Goal: Answer question/provide support: Share knowledge or assist other users

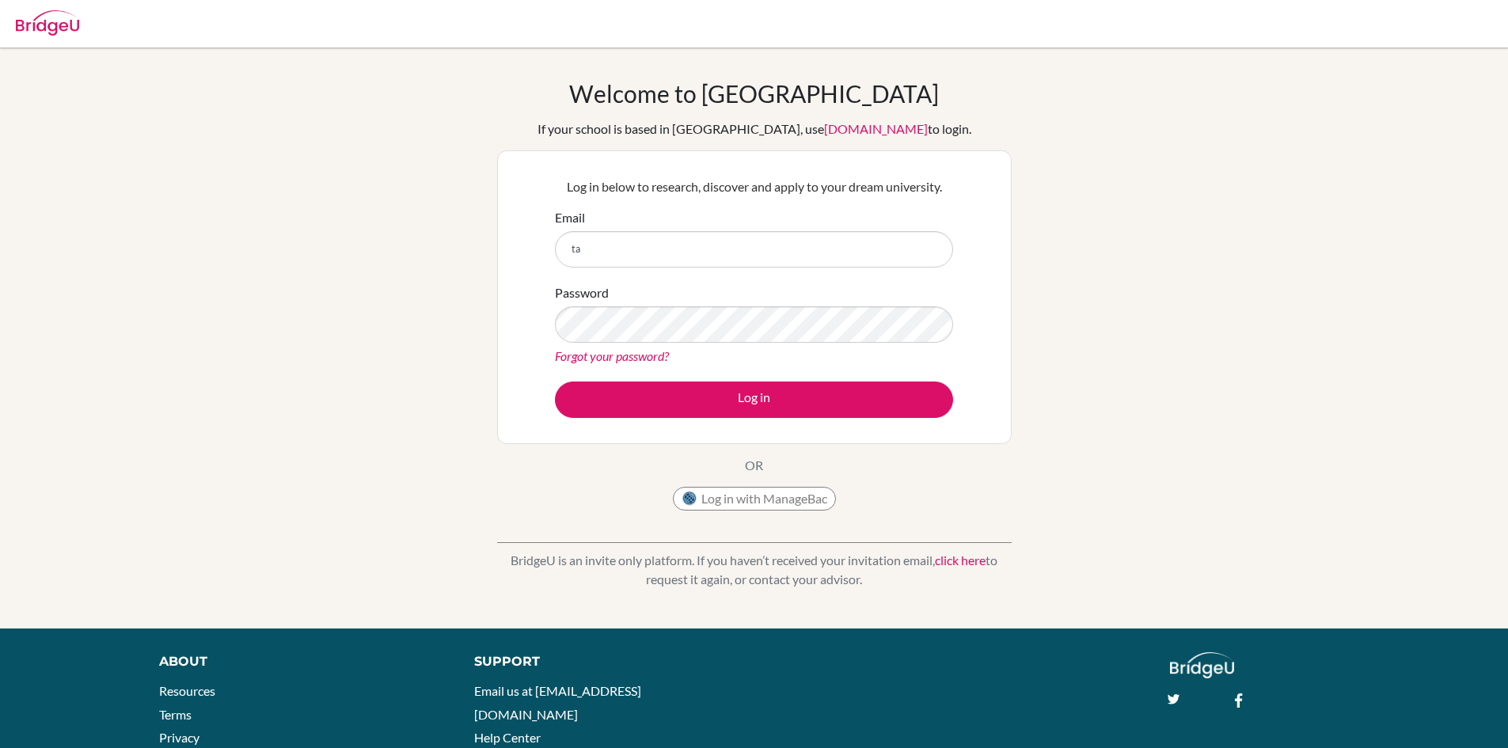
type input "[EMAIL_ADDRESS][DOMAIN_NAME]"
click at [555, 382] on button "Log in" at bounding box center [754, 400] width 398 height 36
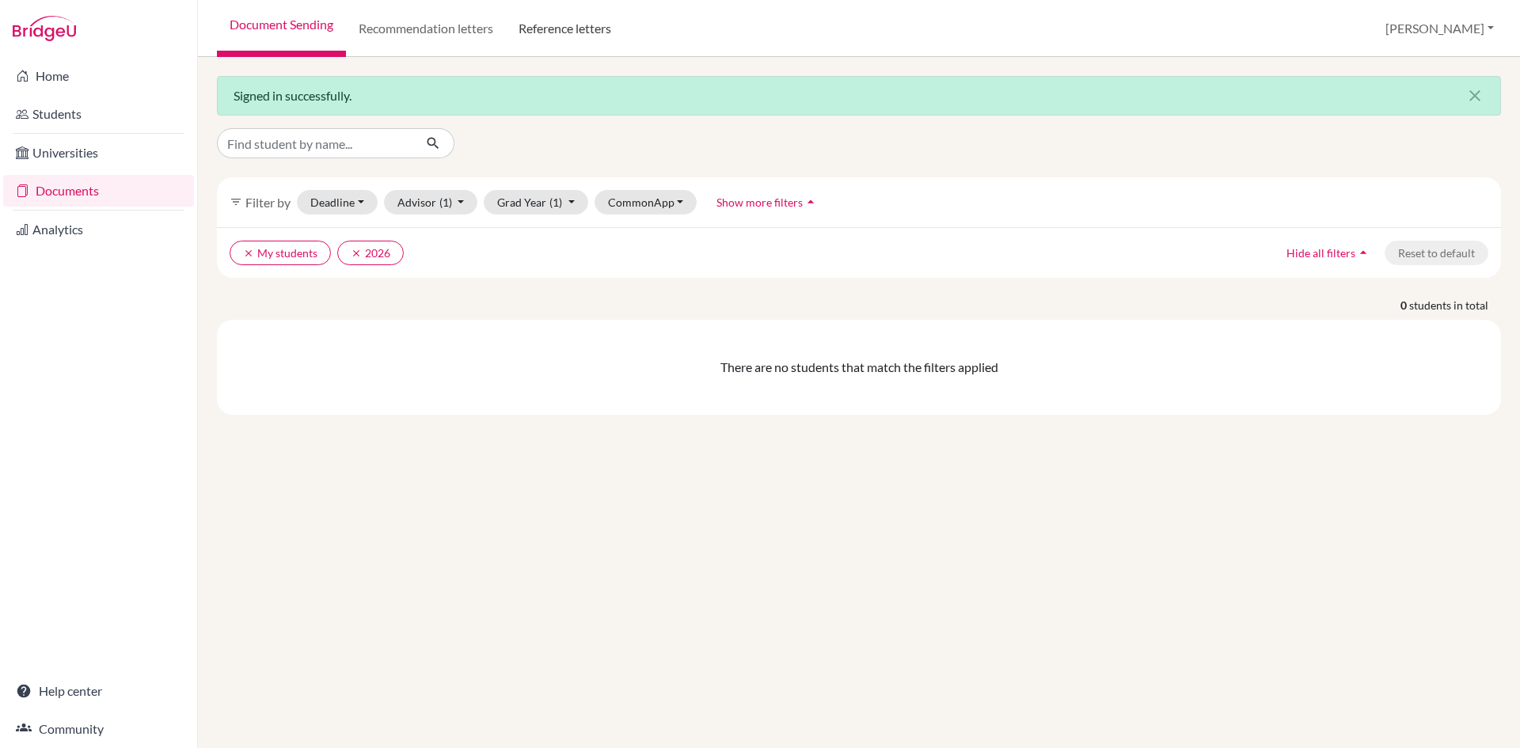
click at [576, 29] on link "Reference letters" at bounding box center [565, 28] width 118 height 57
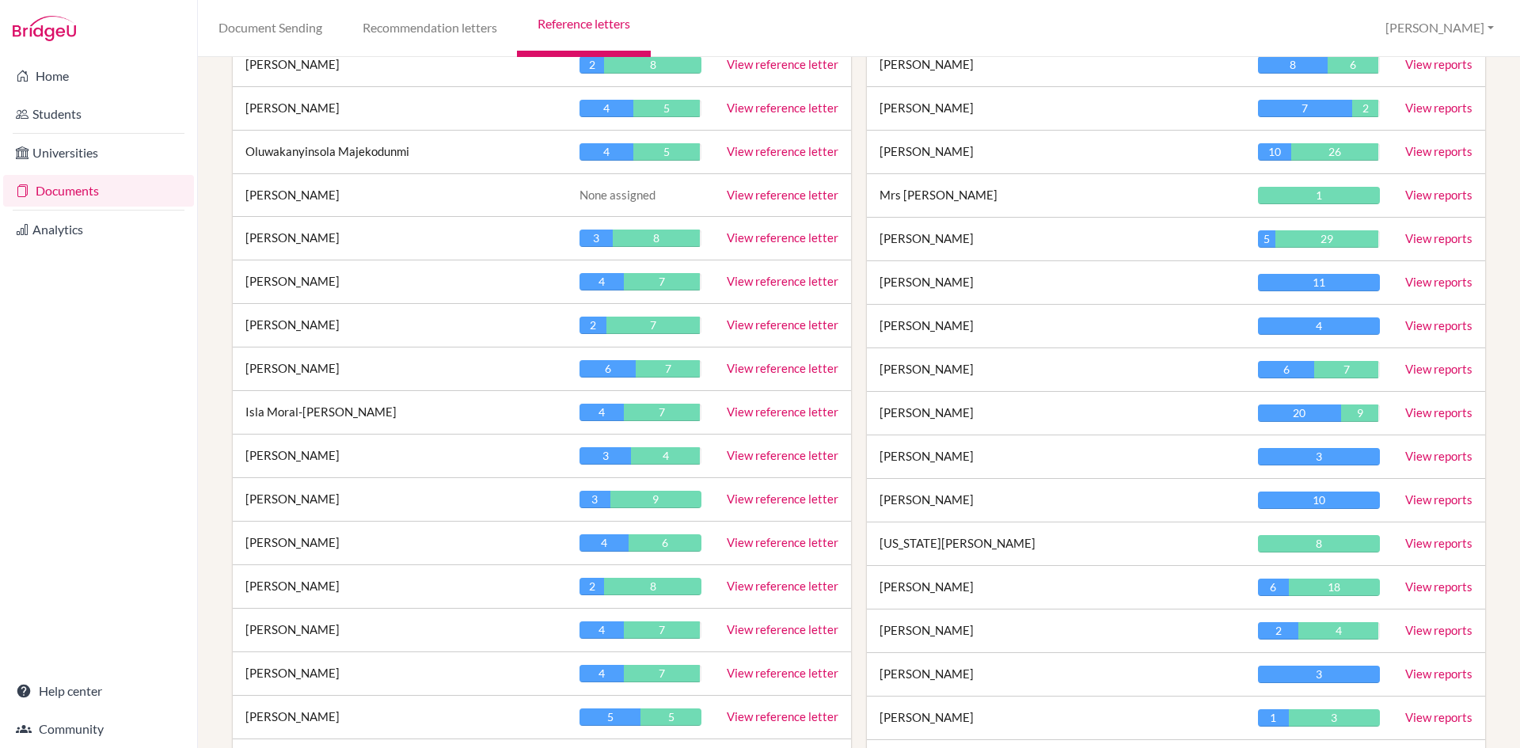
scroll to position [2138, 0]
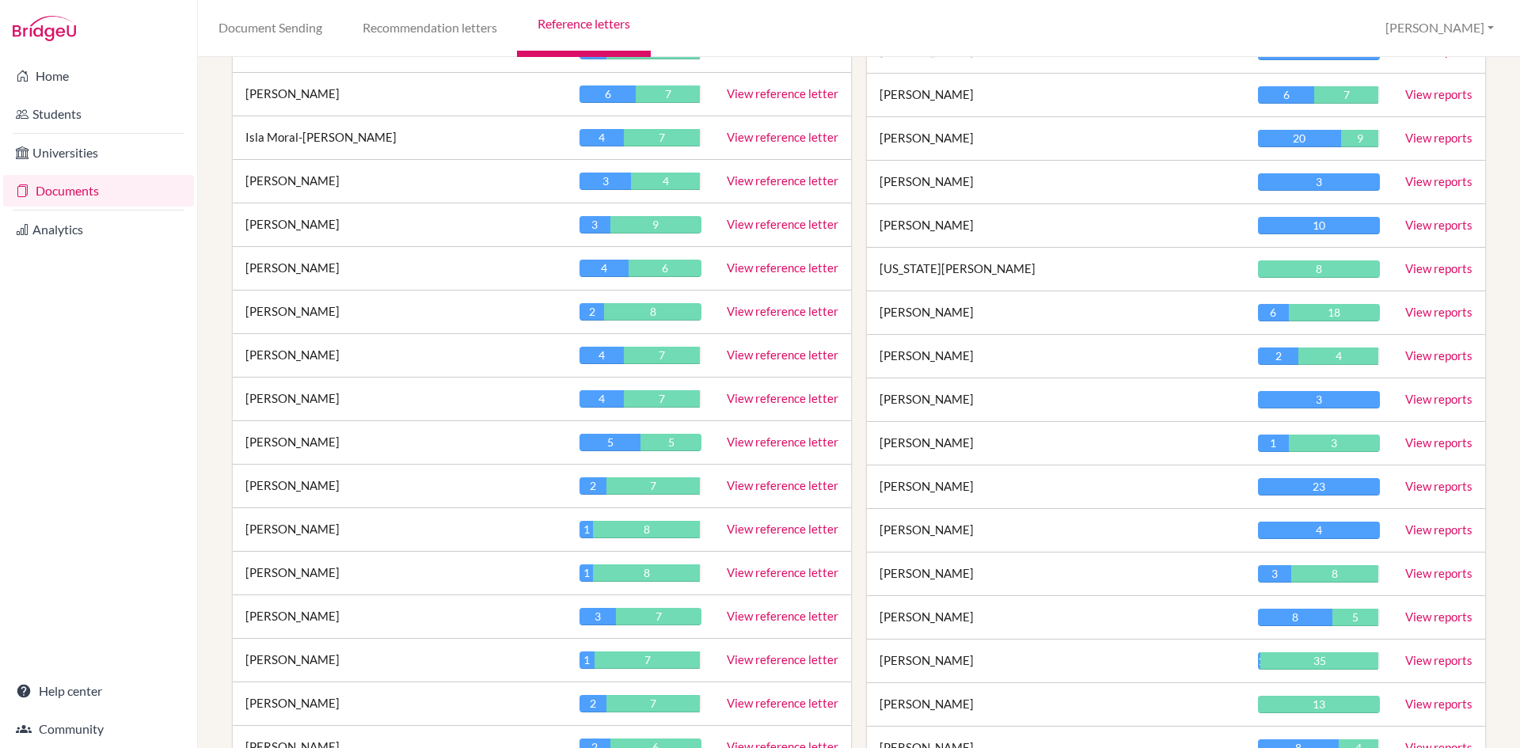
click at [755, 487] on link "View reference letter" at bounding box center [783, 485] width 112 height 14
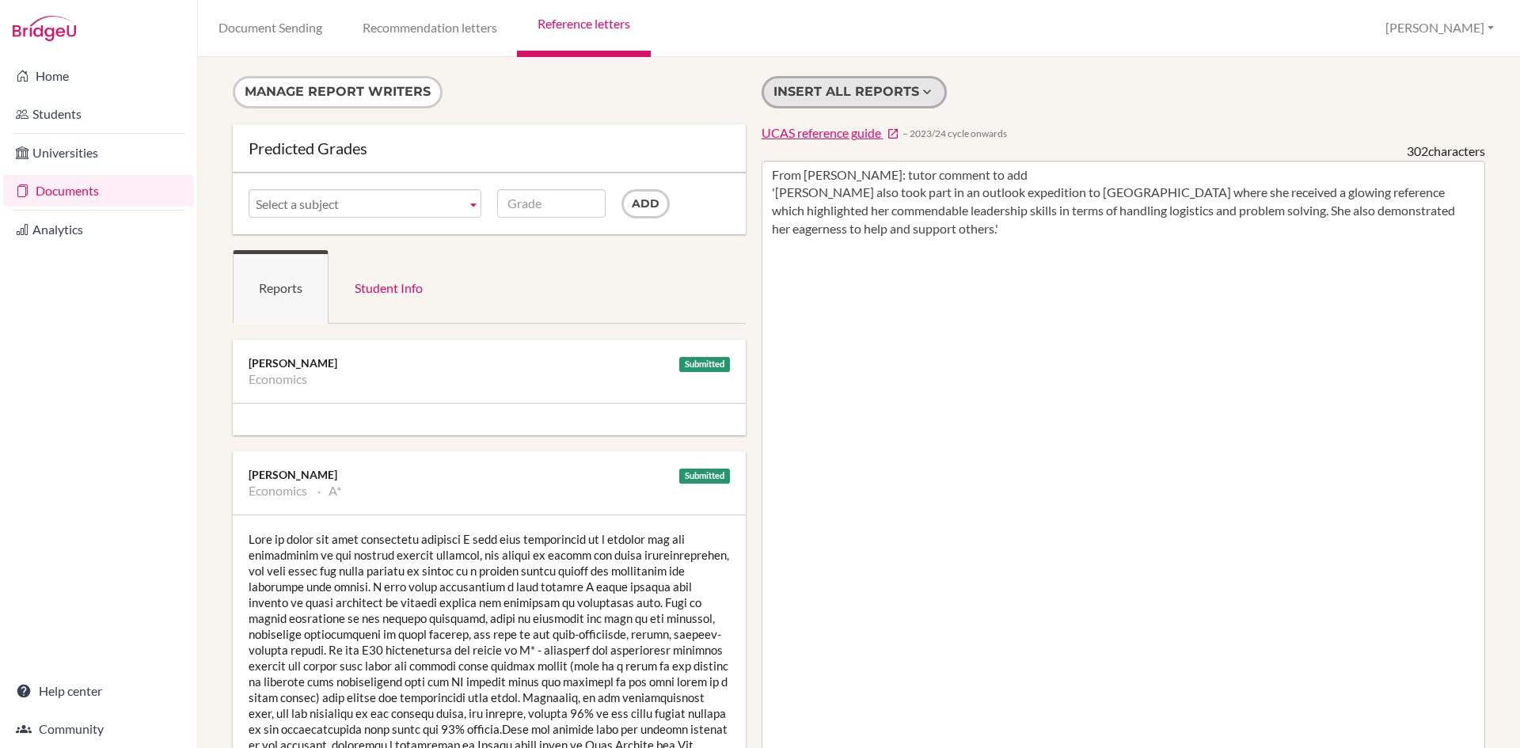
click at [815, 93] on button "Insert all reports" at bounding box center [854, 92] width 185 height 32
type textarea "From Katy McD: tutor comment to add 'Kathryn also took part in an outlook exped…"
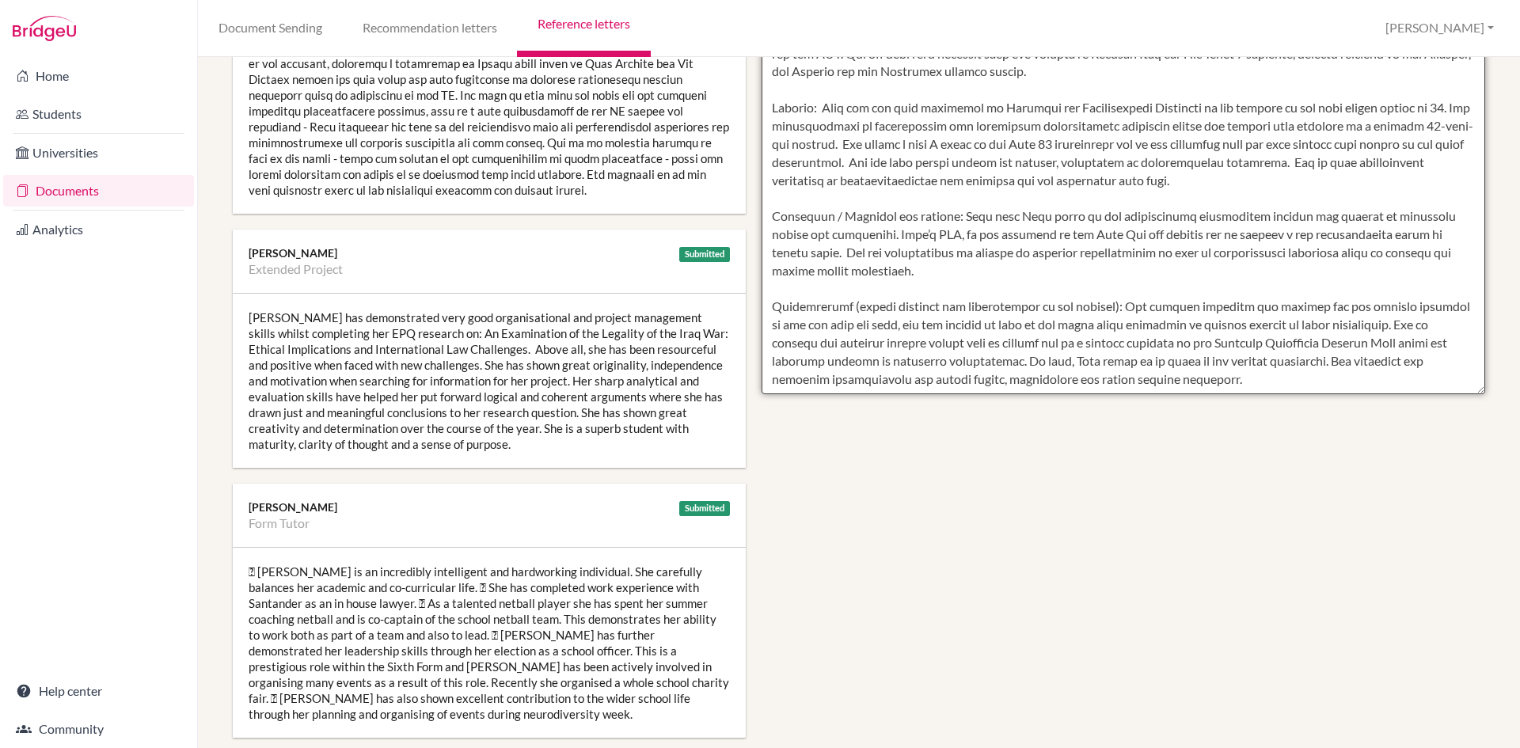
scroll to position [692, 0]
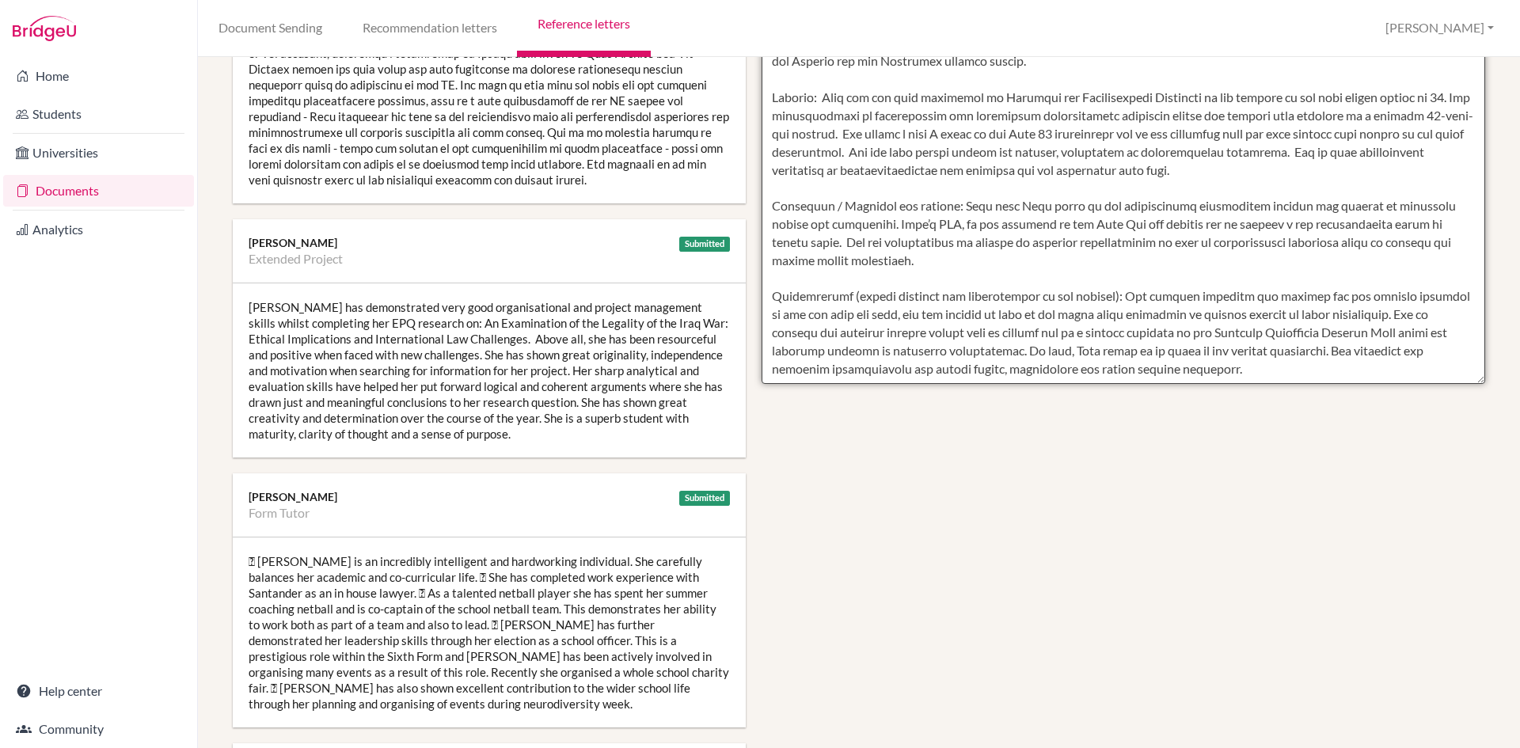
drag, startPoint x: 762, startPoint y: 170, endPoint x: 1306, endPoint y: 379, distance: 583.4
